Goal: Find specific page/section: Find specific page/section

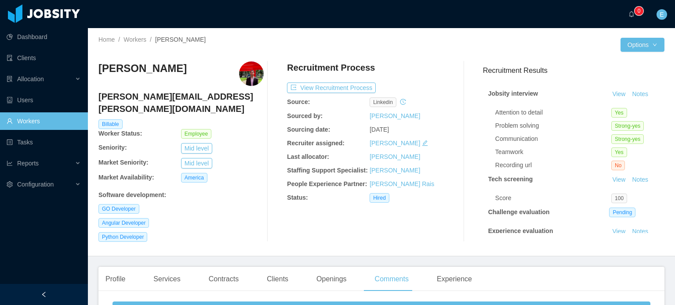
drag, startPoint x: 0, startPoint y: 0, endPoint x: 30, endPoint y: 120, distance: 124.1
click at [33, 126] on link "Workers" at bounding box center [44, 122] width 74 height 18
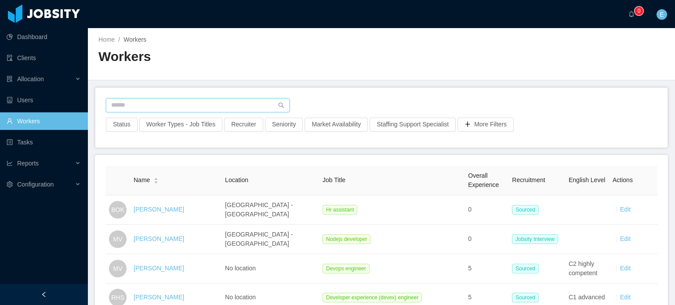
click at [151, 108] on input "text" at bounding box center [198, 105] width 184 height 14
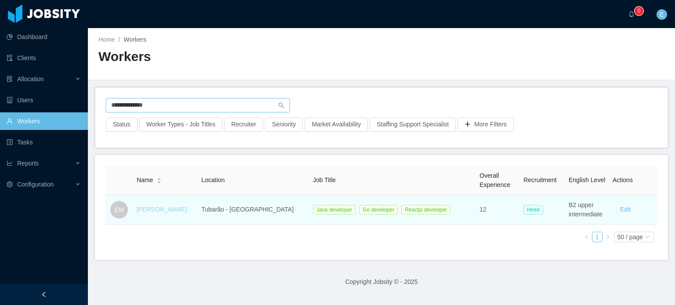
type input "**********"
click at [160, 207] on link "[PERSON_NAME]" at bounding box center [162, 209] width 51 height 7
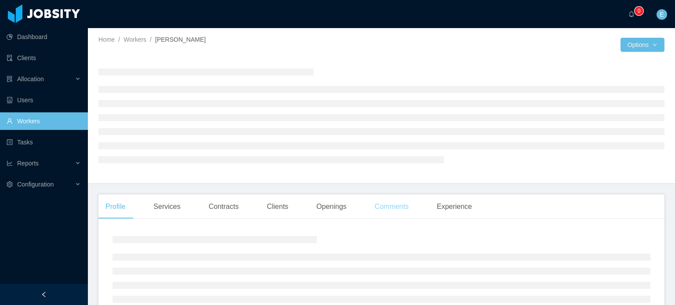
click at [380, 210] on div "Comments" at bounding box center [392, 207] width 48 height 25
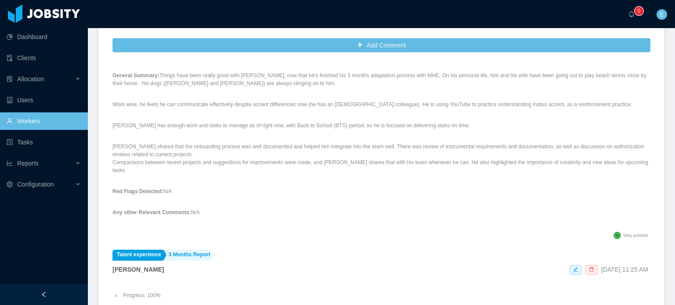
scroll to position [44, 0]
